Goal: Task Accomplishment & Management: Use online tool/utility

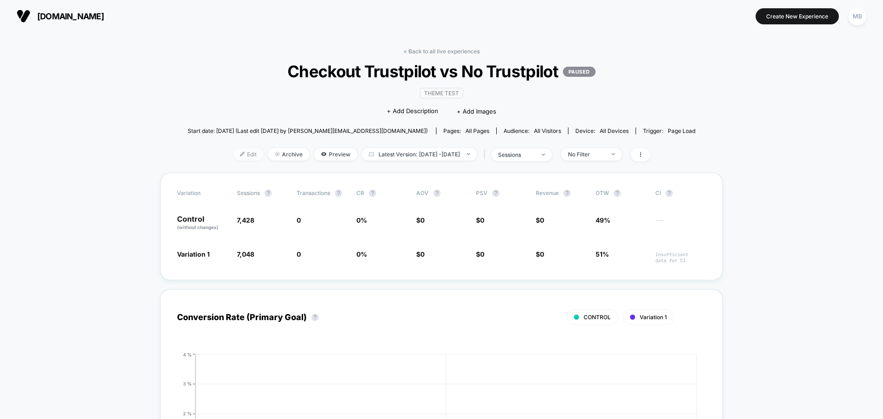
click at [233, 158] on span "Edit" at bounding box center [248, 154] width 30 height 12
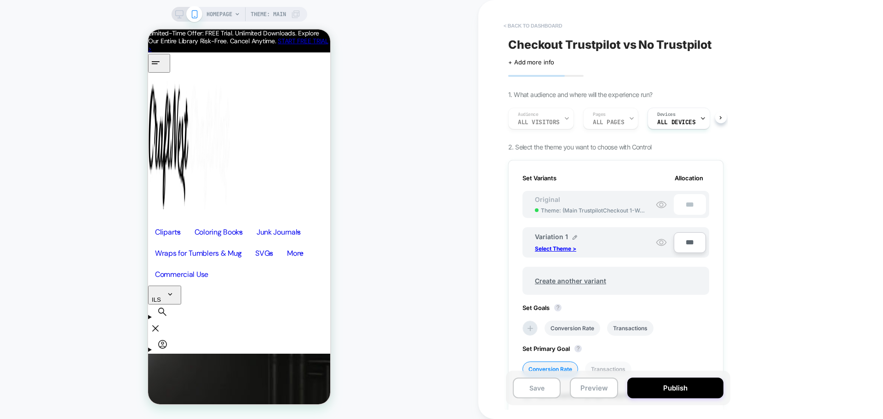
click at [524, 26] on button "< back to dashboard" at bounding box center [533, 25] width 68 height 15
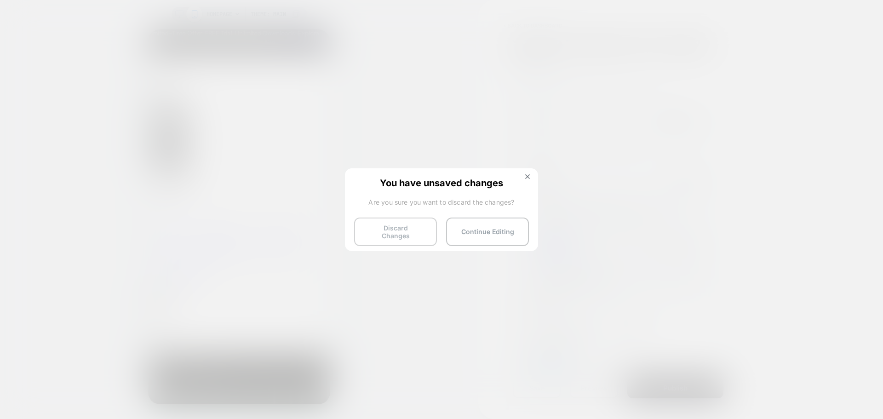
click at [385, 228] on button "Discard Changes" at bounding box center [395, 232] width 83 height 29
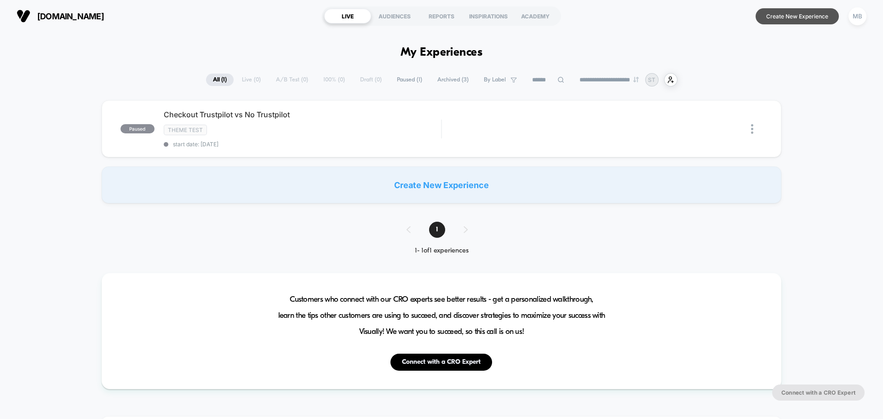
click at [796, 15] on button "Create New Experience" at bounding box center [797, 16] width 83 height 16
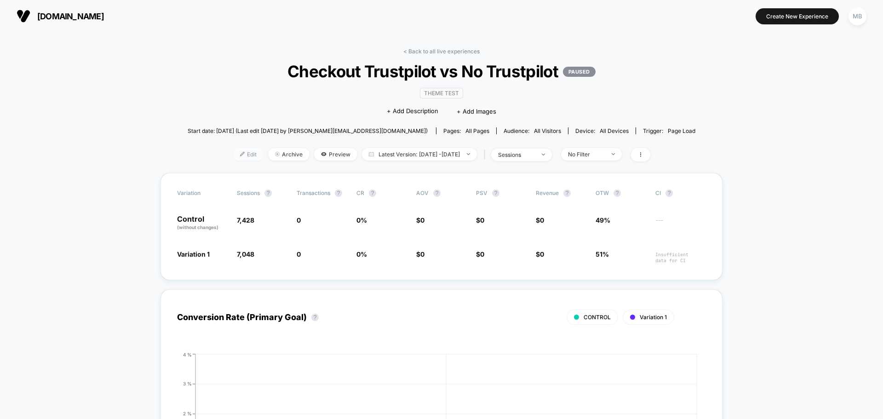
click at [237, 156] on span "Edit" at bounding box center [248, 154] width 30 height 12
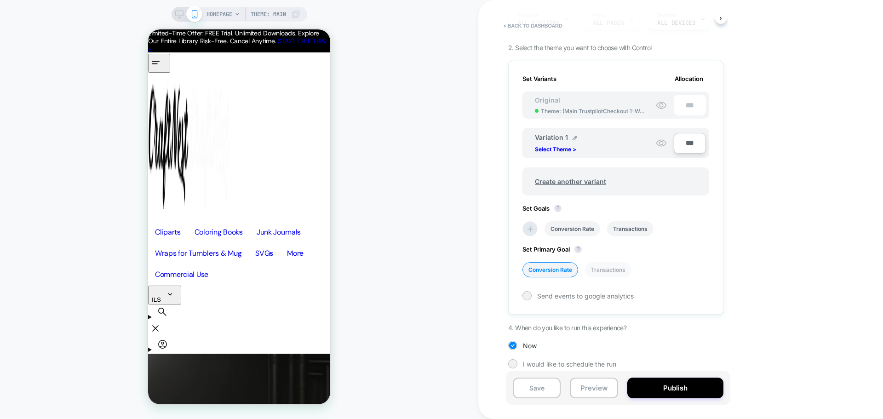
scroll to position [104, 0]
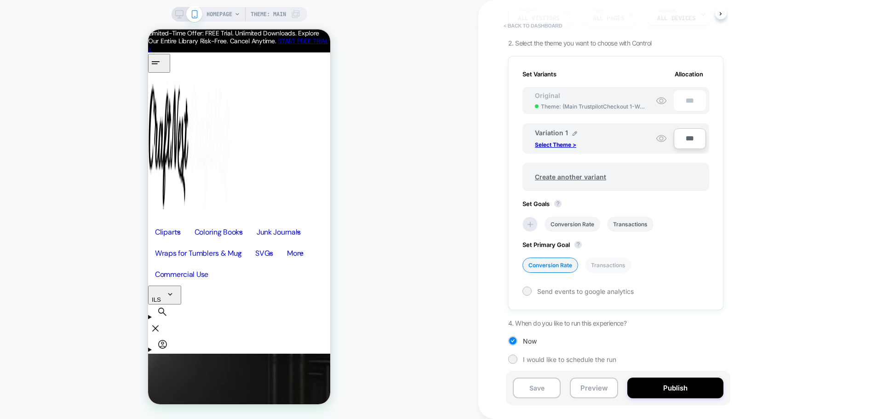
click at [531, 29] on button "< back to dashboard" at bounding box center [533, 25] width 68 height 15
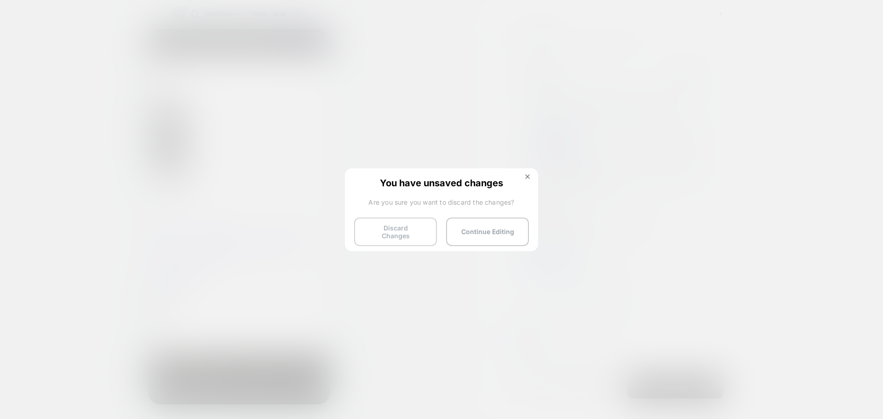
click at [393, 229] on button "Discard Changes" at bounding box center [395, 232] width 83 height 29
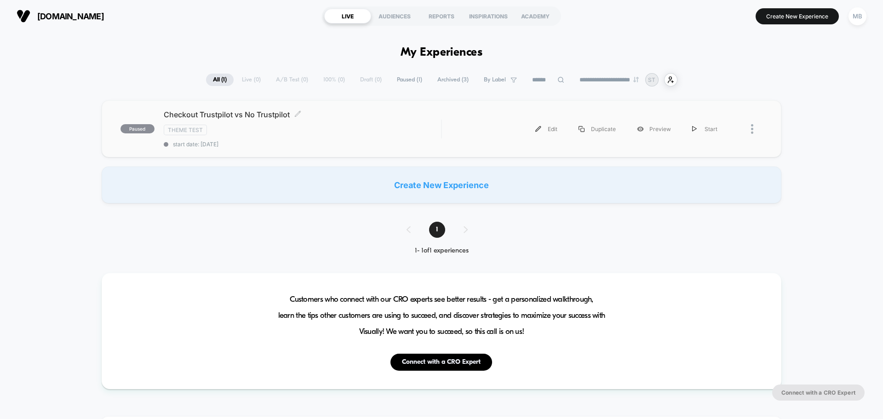
click at [273, 140] on div "Checkout Trustpilot vs No Trustpilot Click to edit experience details Click to …" at bounding box center [302, 129] width 277 height 38
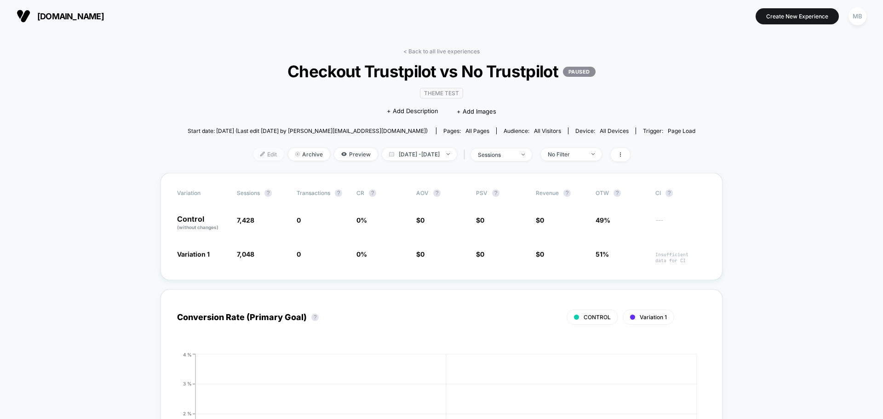
click at [260, 155] on img at bounding box center [262, 154] width 5 height 5
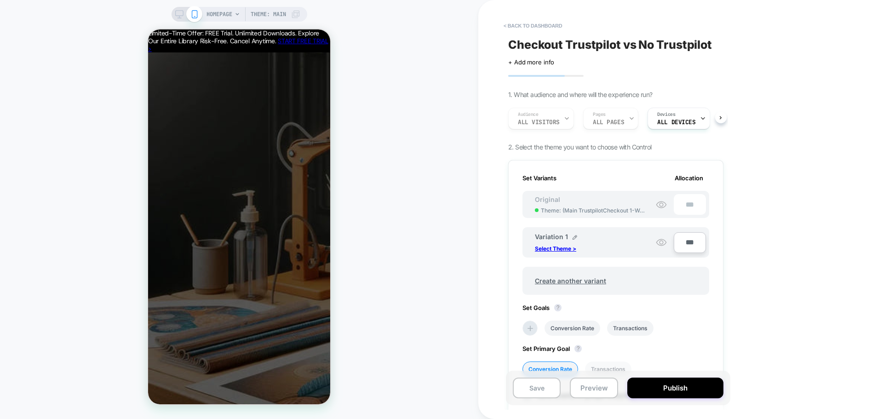
click at [800, 140] on div "< back to dashboard Checkout Trustpilot vs No Trustpilot Click to edit experien…" at bounding box center [680, 209] width 405 height 419
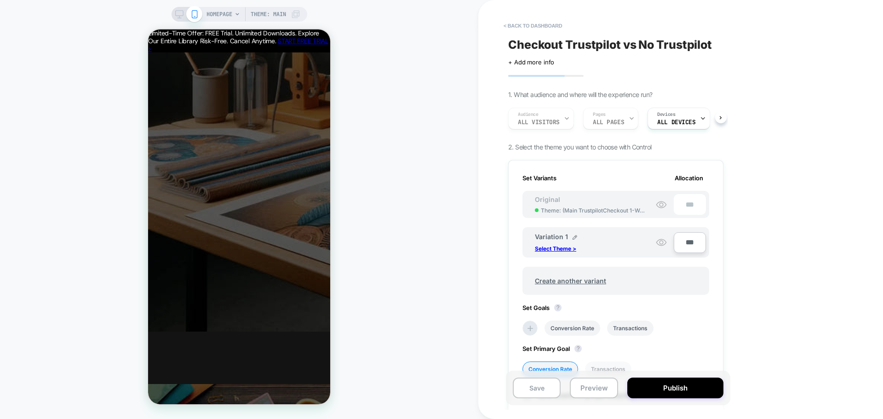
scroll to position [506, 0]
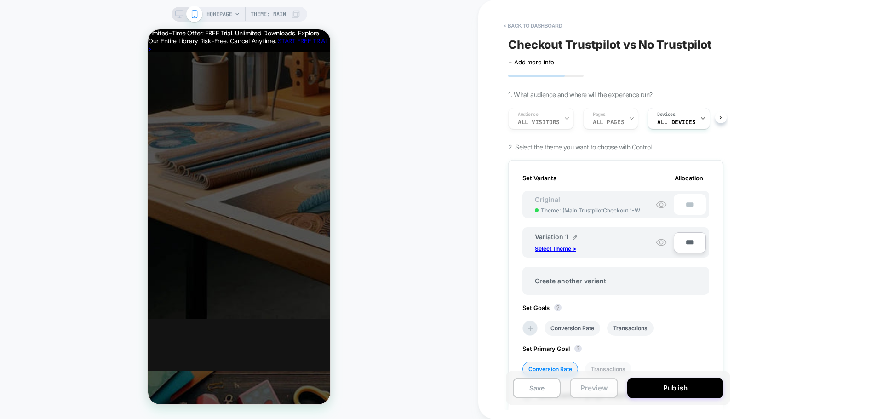
click at [608, 389] on button "Preview" at bounding box center [594, 388] width 48 height 21
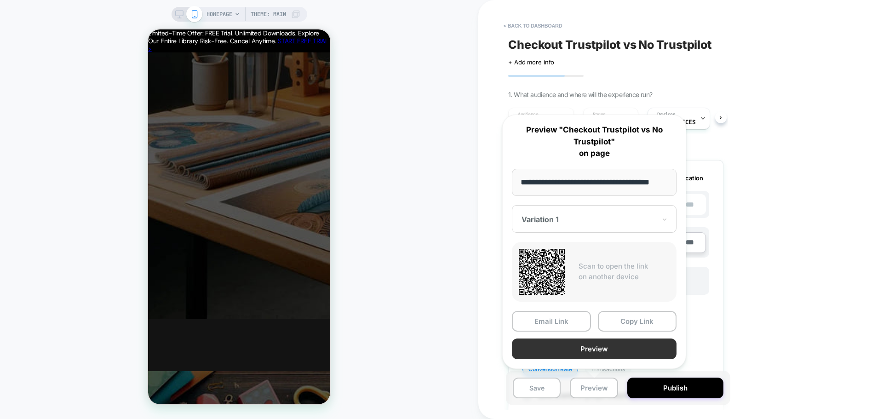
scroll to position [0, 0]
drag, startPoint x: 619, startPoint y: 351, endPoint x: 580, endPoint y: 350, distance: 39.6
click at [580, 350] on button "Preview" at bounding box center [594, 349] width 165 height 21
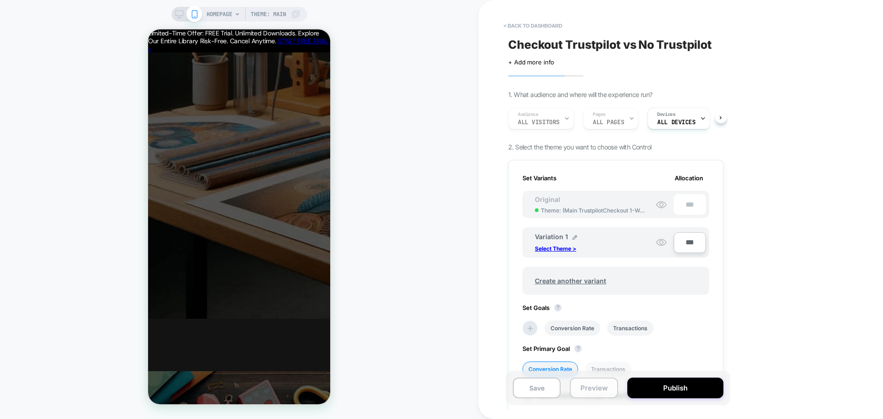
click at [605, 392] on button "Preview" at bounding box center [594, 388] width 48 height 21
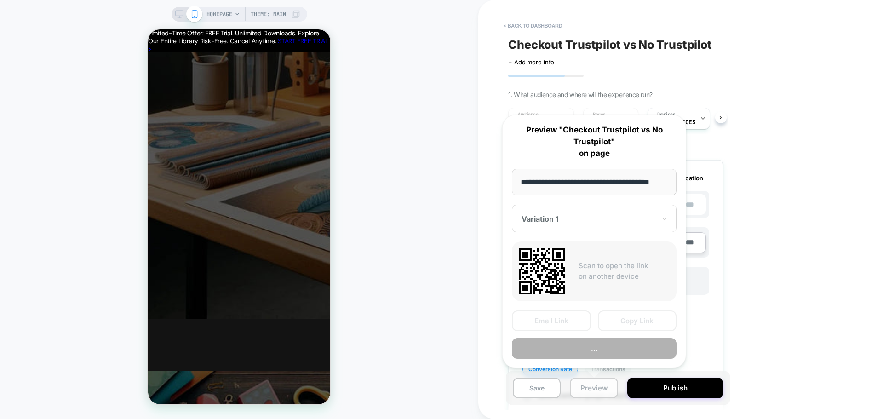
scroll to position [0, 2]
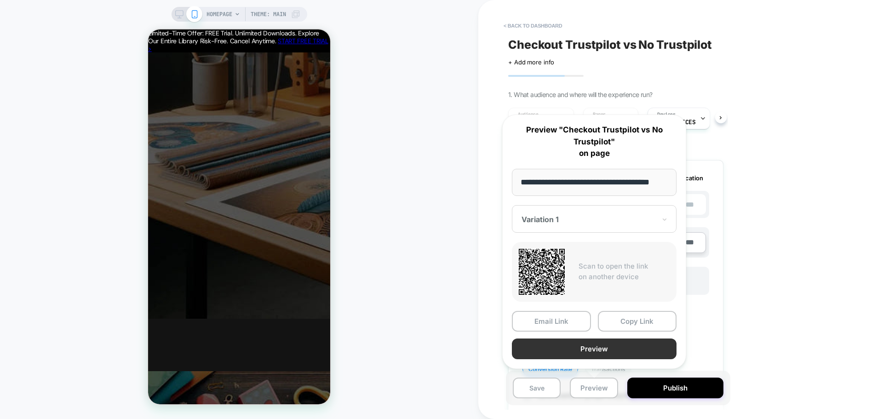
click at [629, 352] on button "Preview" at bounding box center [594, 349] width 165 height 21
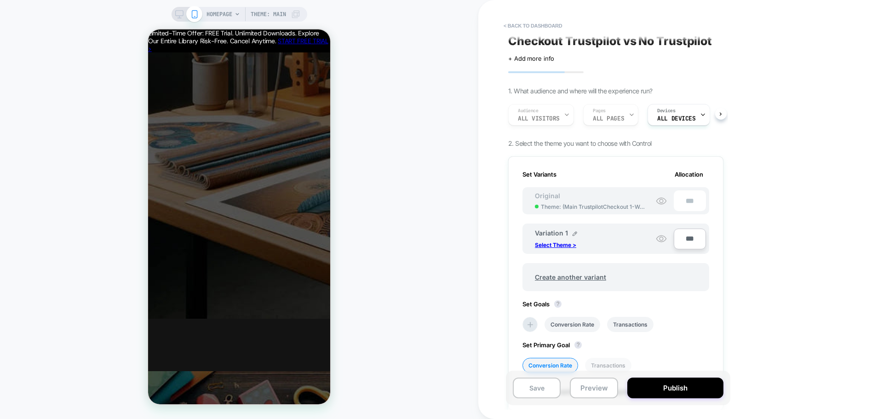
scroll to position [0, 0]
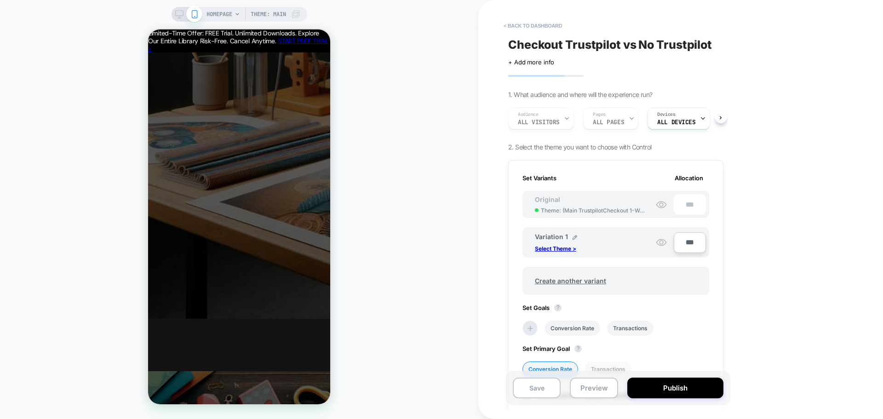
drag, startPoint x: 586, startPoint y: 151, endPoint x: 632, endPoint y: 151, distance: 46.5
click at [632, 151] on div "Checkout Trustpilot vs No Trustpilot Click to edit experience details + Add mor…" at bounding box center [616, 209] width 224 height 401
drag, startPoint x: 587, startPoint y: 42, endPoint x: 710, endPoint y: 43, distance: 122.4
click at [710, 43] on span "Checkout Trustpilot vs No Trustpilot" at bounding box center [610, 45] width 204 height 14
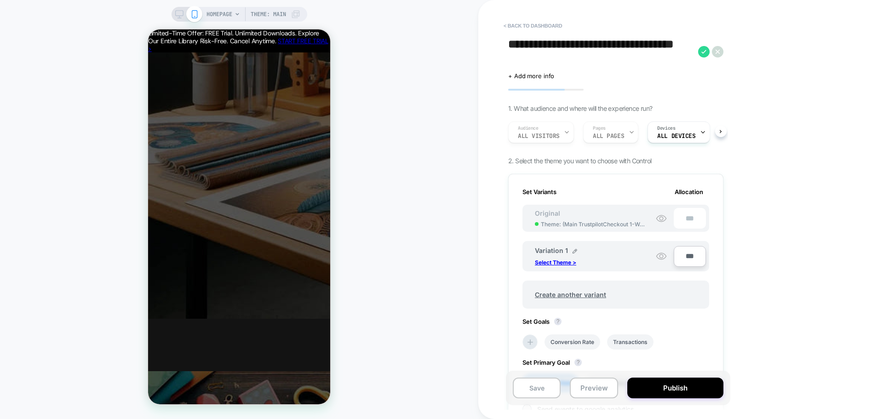
click at [227, 14] on span "HOMEPAGE" at bounding box center [220, 14] width 26 height 15
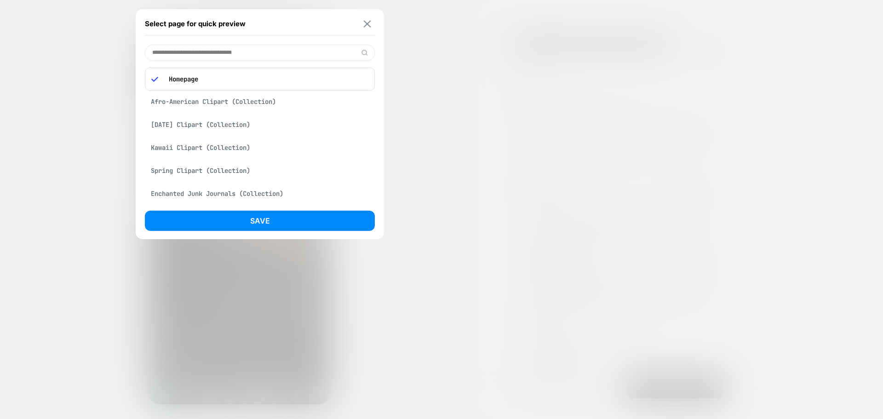
click at [367, 20] on img at bounding box center [367, 23] width 7 height 7
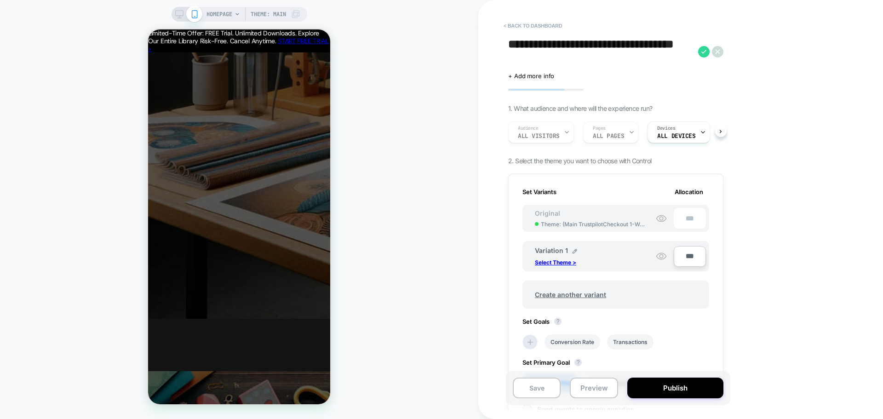
click at [534, 54] on textarea "**********" at bounding box center [600, 52] width 185 height 28
click at [530, 27] on button "< back to dashboard" at bounding box center [533, 25] width 68 height 15
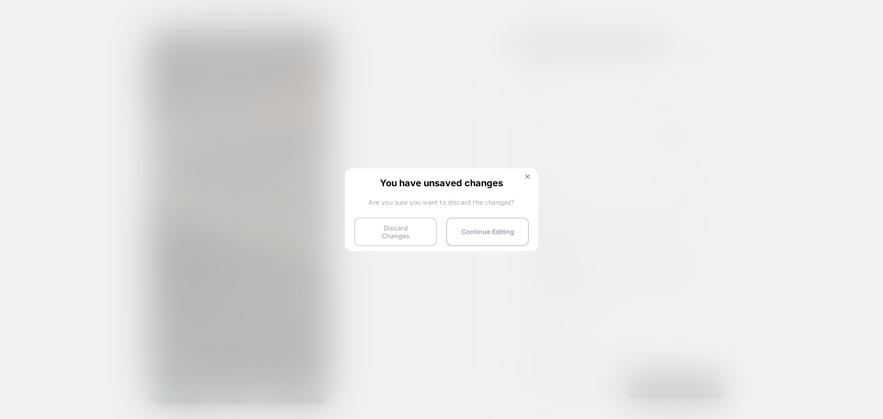
click at [394, 227] on button "Discard Changes" at bounding box center [395, 232] width 83 height 29
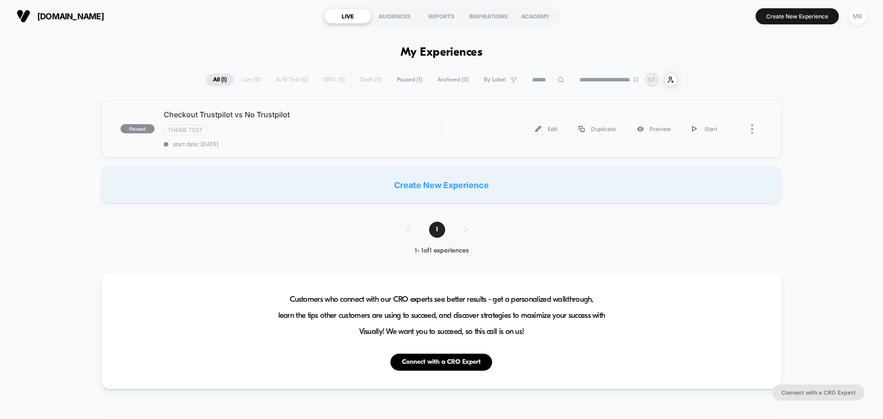
click at [523, 146] on div "paused Checkout Trustpilot vs No Trustpilot Theme Test start date: 8/11/2025 Ed…" at bounding box center [442, 128] width 680 height 57
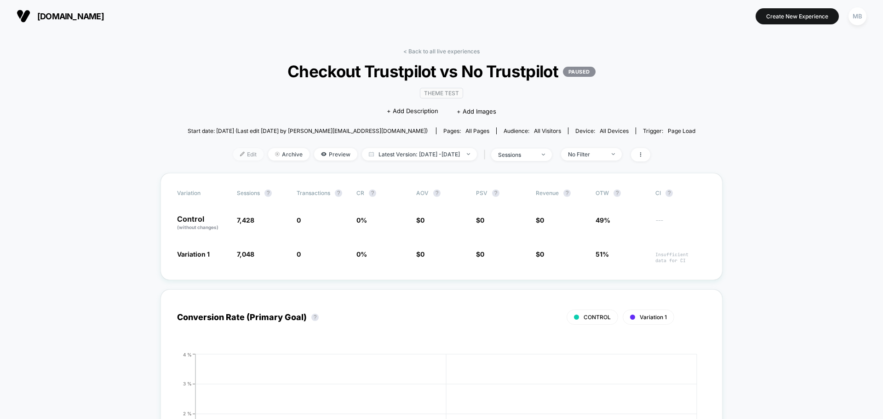
click at [237, 158] on span "Edit" at bounding box center [248, 154] width 30 height 12
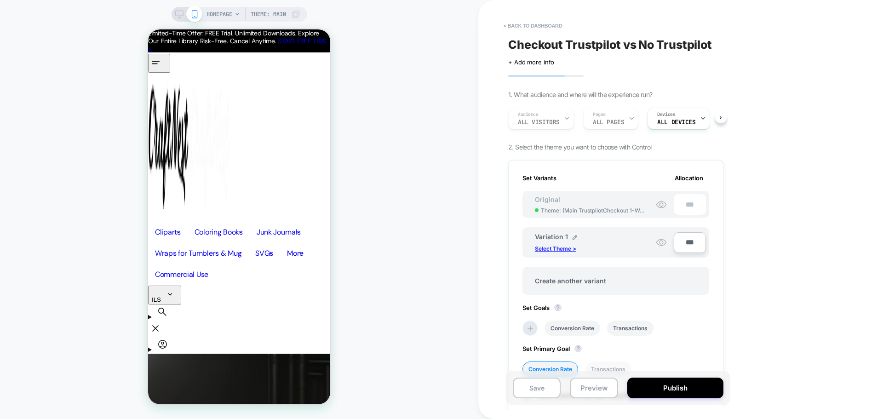
click at [555, 249] on p "Select Theme >" at bounding box center [555, 248] width 41 height 7
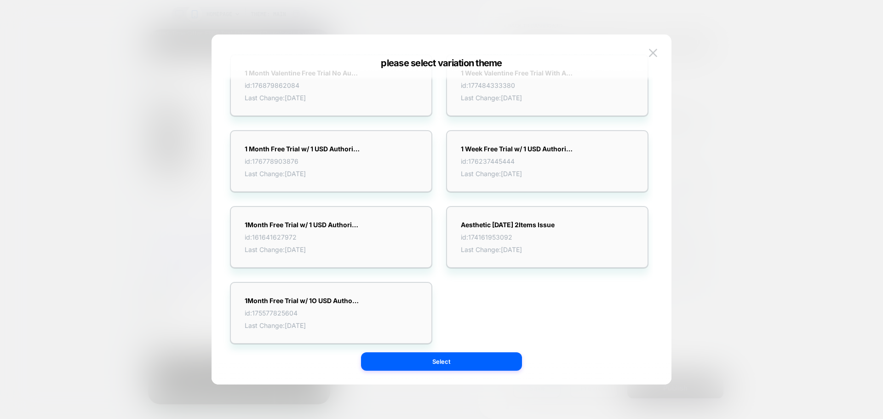
scroll to position [340, 0]
click at [652, 52] on img at bounding box center [653, 53] width 8 height 8
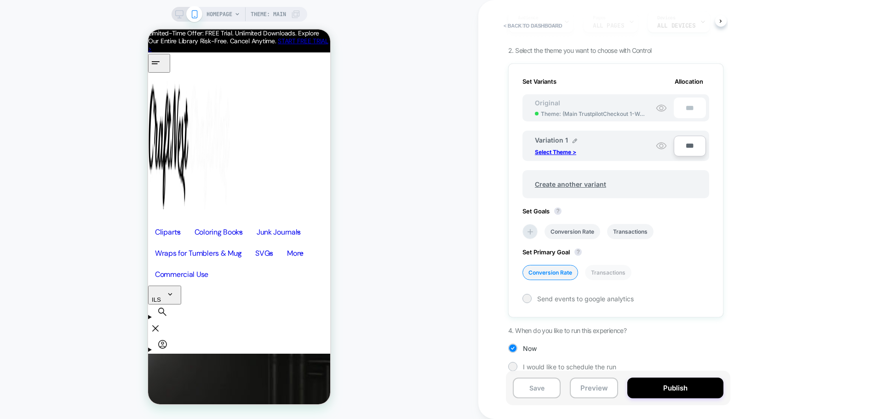
scroll to position [104, 0]
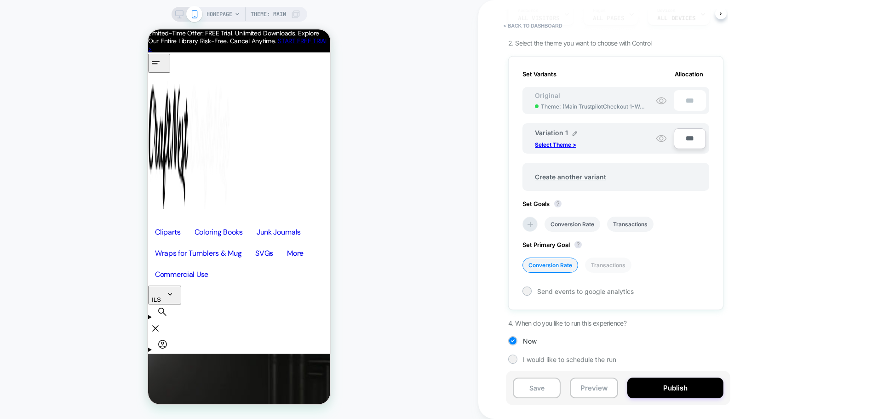
click at [344, 11] on div "HOMEPAGE Theme: MAIN" at bounding box center [239, 209] width 478 height 401
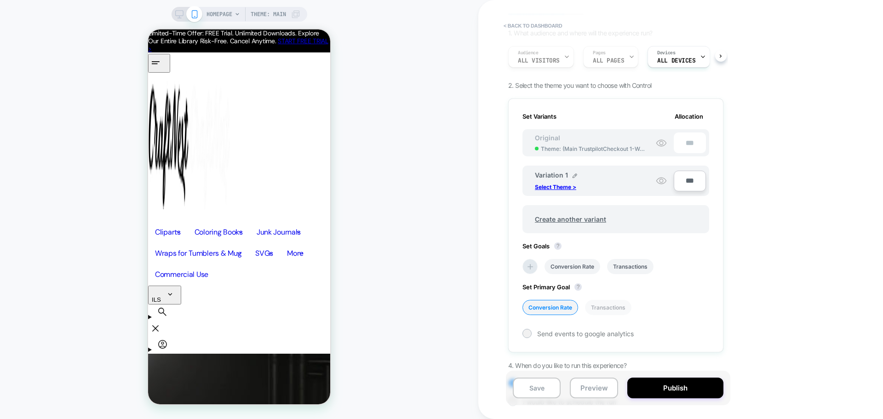
scroll to position [0, 0]
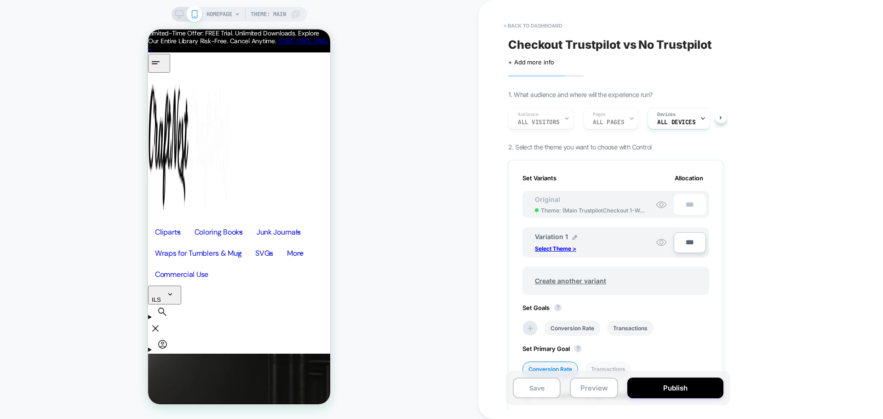
click at [273, 20] on span "Theme: MAIN" at bounding box center [268, 14] width 35 height 15
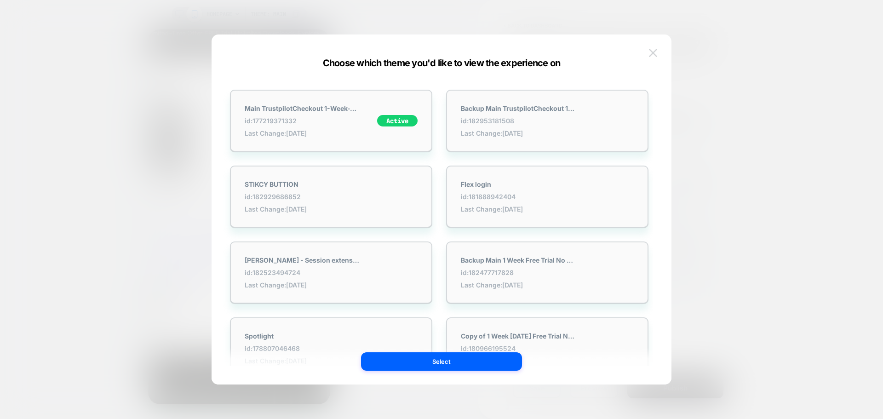
click at [658, 52] on button at bounding box center [653, 53] width 14 height 14
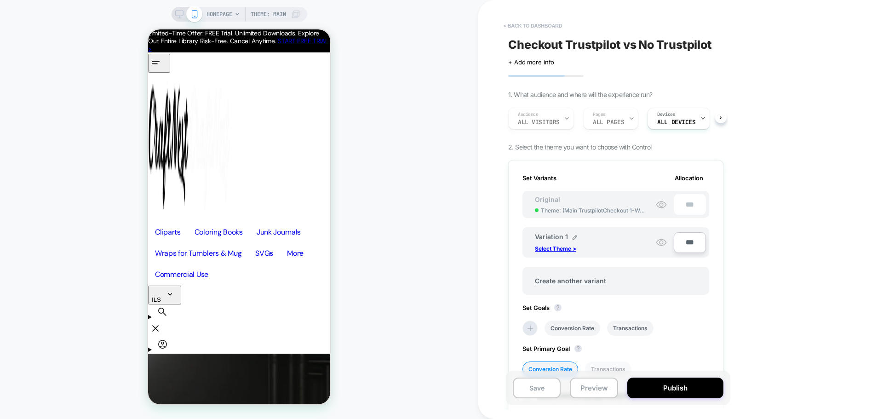
click at [536, 28] on button "< back to dashboard" at bounding box center [533, 25] width 68 height 15
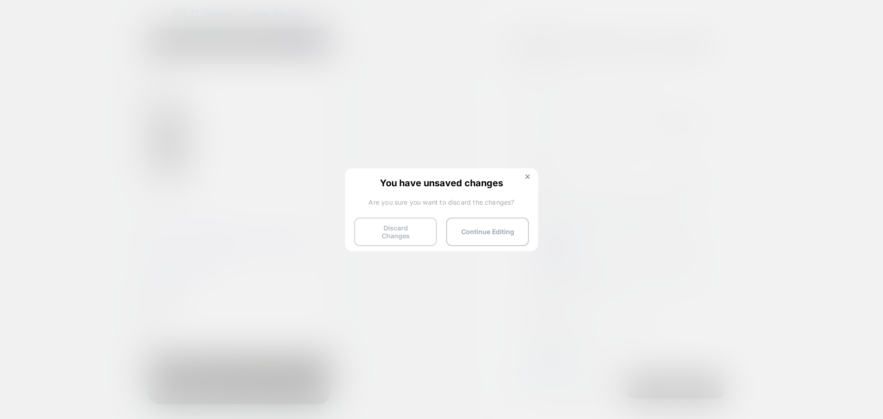
click at [397, 230] on button "Discard Changes" at bounding box center [395, 232] width 83 height 29
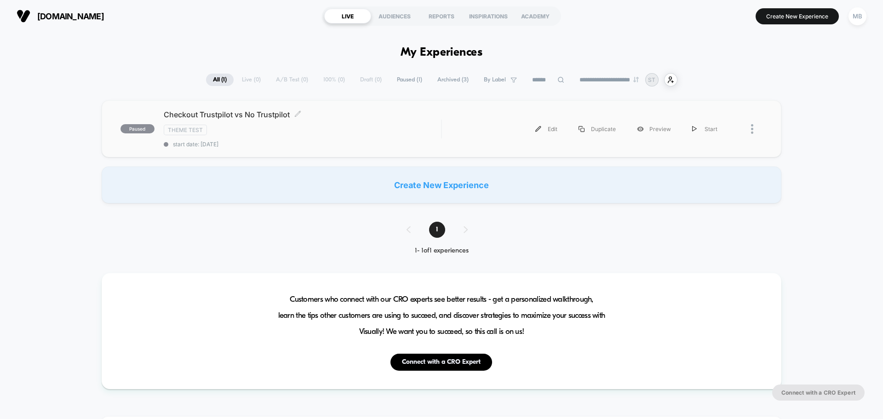
click at [266, 144] on span "start date: 8/11/2025" at bounding box center [302, 144] width 277 height 7
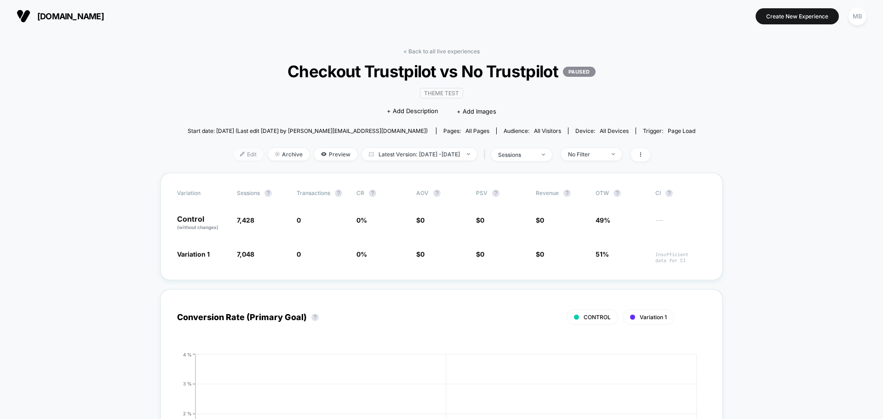
click at [233, 156] on span "Edit" at bounding box center [248, 154] width 30 height 12
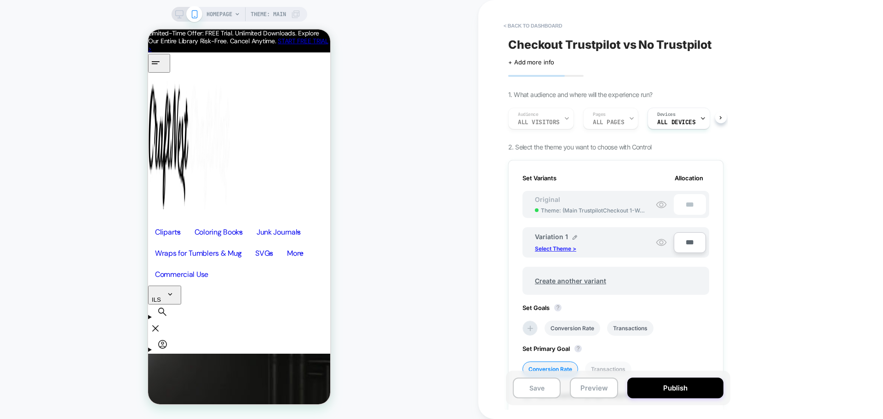
click at [552, 251] on p "Select Theme >" at bounding box center [555, 248] width 41 height 7
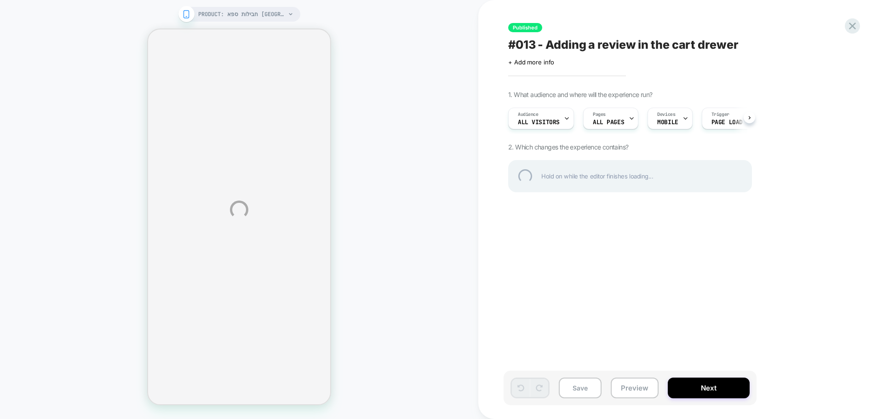
scroll to position [0, 0]
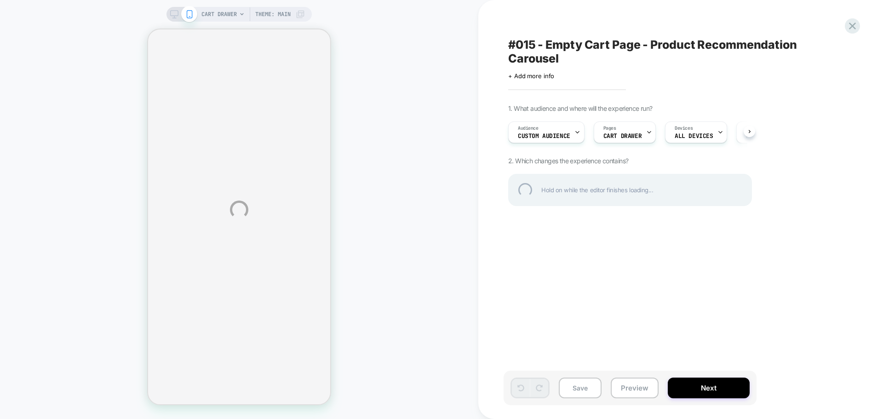
select select "**********"
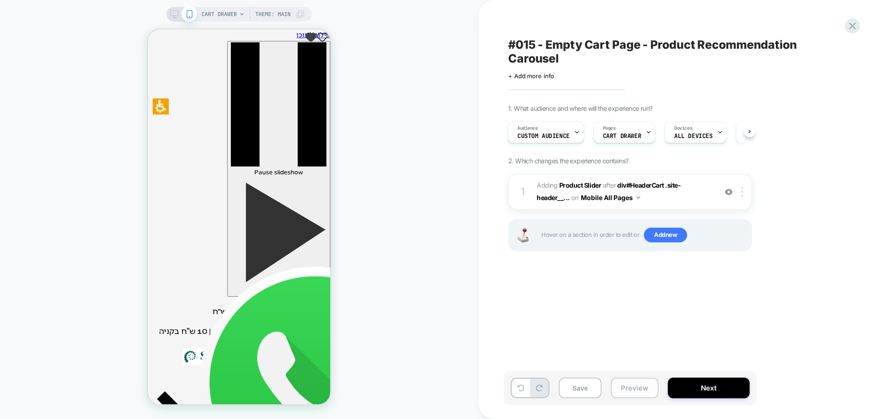
click at [646, 389] on button "Preview" at bounding box center [635, 388] width 48 height 21
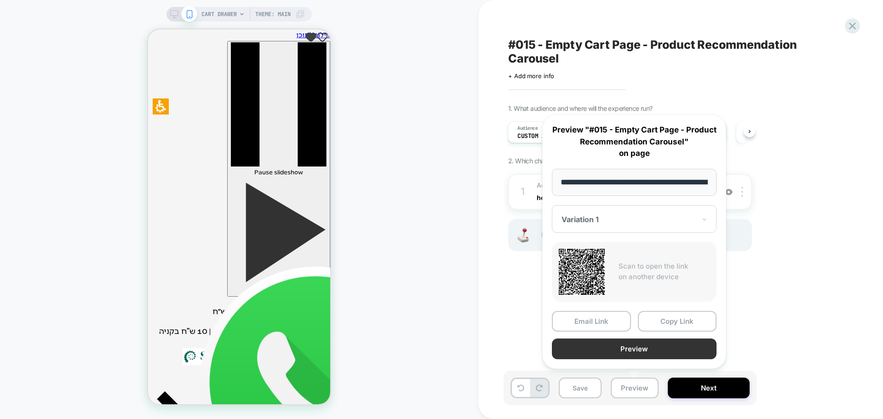
click at [621, 349] on button "Preview" at bounding box center [634, 349] width 165 height 21
